Goal: Information Seeking & Learning: Learn about a topic

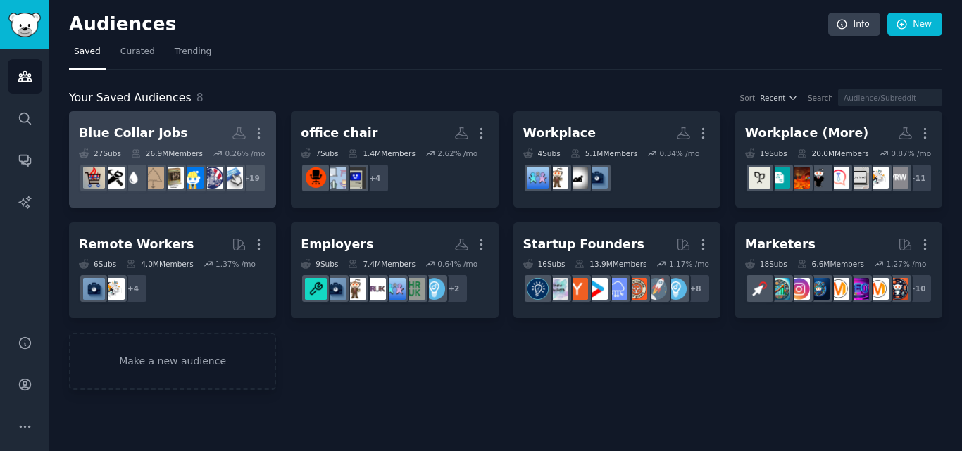
drag, startPoint x: 775, startPoint y: 126, endPoint x: 242, endPoint y: 201, distance: 538.3
click at [389, 408] on div "Audiences Info New Saved Curated Trending Your Saved Audiences 8 Sort Recent Se…" at bounding box center [505, 225] width 913 height 451
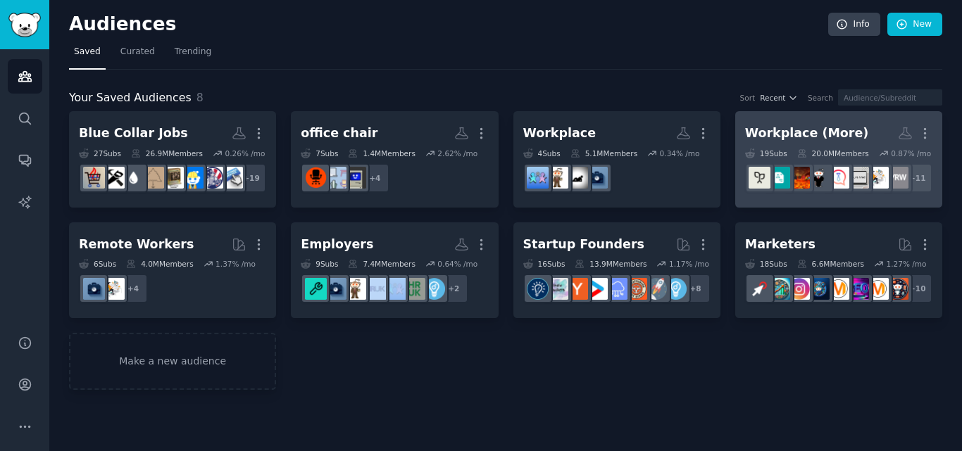
click at [794, 121] on h2 "Workplace (More) More" at bounding box center [838, 133] width 187 height 25
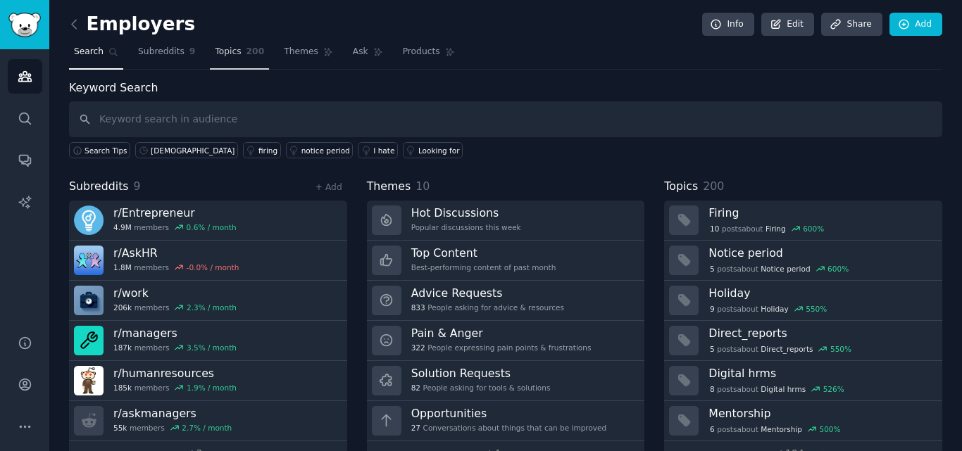
click at [226, 48] on span "Topics" at bounding box center [228, 52] width 26 height 13
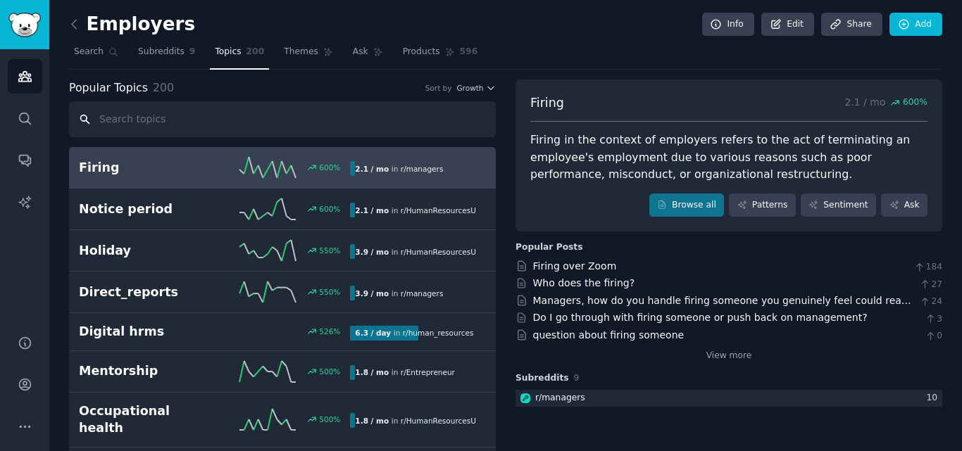
click at [240, 122] on input "text" at bounding box center [282, 119] width 427 height 36
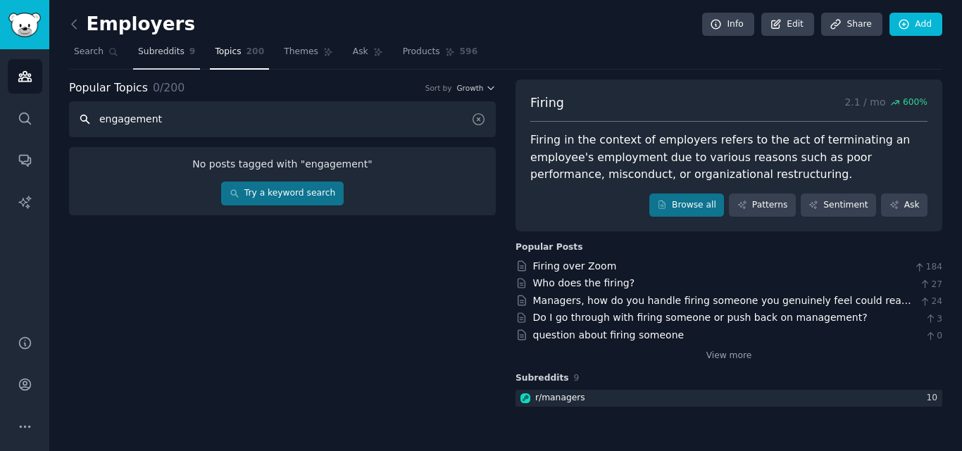
type input "engagement"
click at [189, 50] on span "9" at bounding box center [192, 52] width 6 height 13
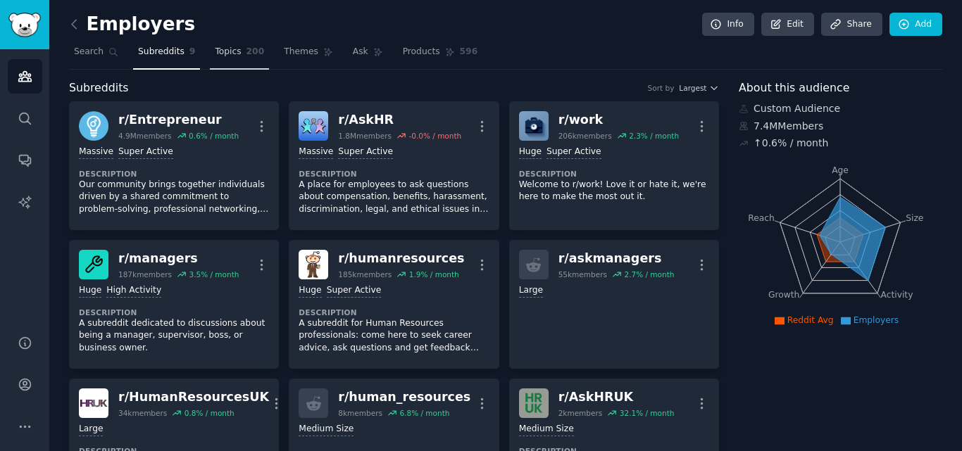
click at [229, 55] on span "Topics" at bounding box center [228, 52] width 26 height 13
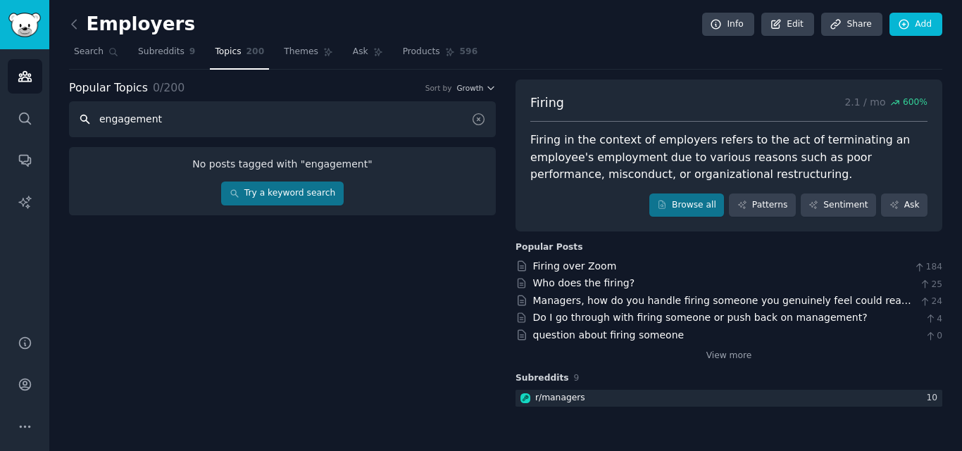
type input "engagement"
